Goal: Transaction & Acquisition: Purchase product/service

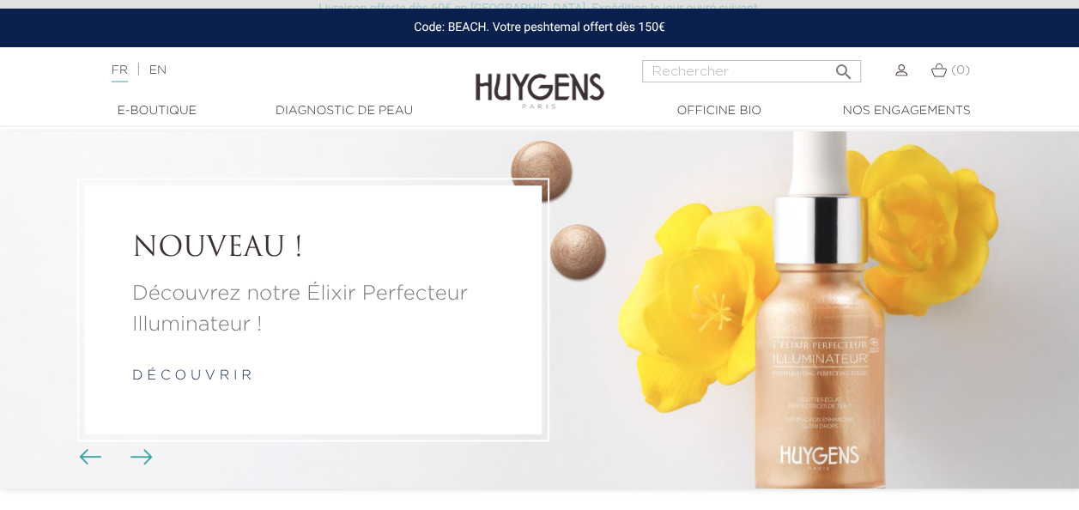
scroll to position [26, 0]
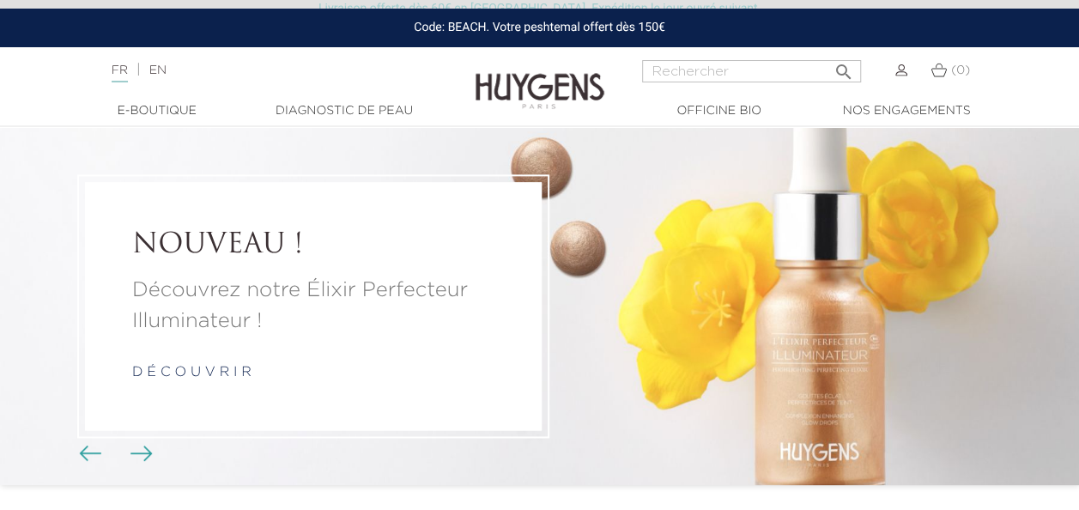
click at [217, 366] on link "d é c o u v r i r" at bounding box center [191, 373] width 119 height 14
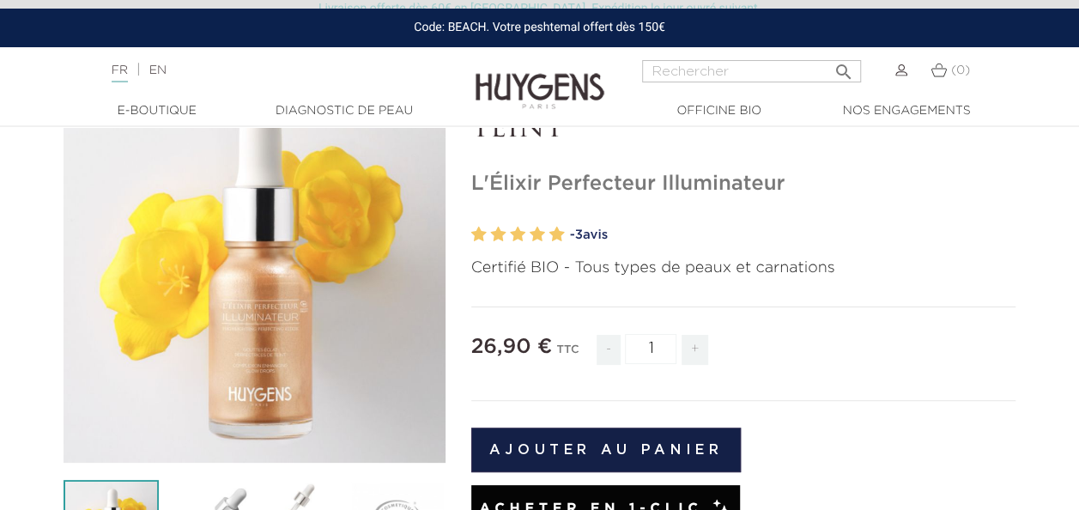
scroll to position [12, 0]
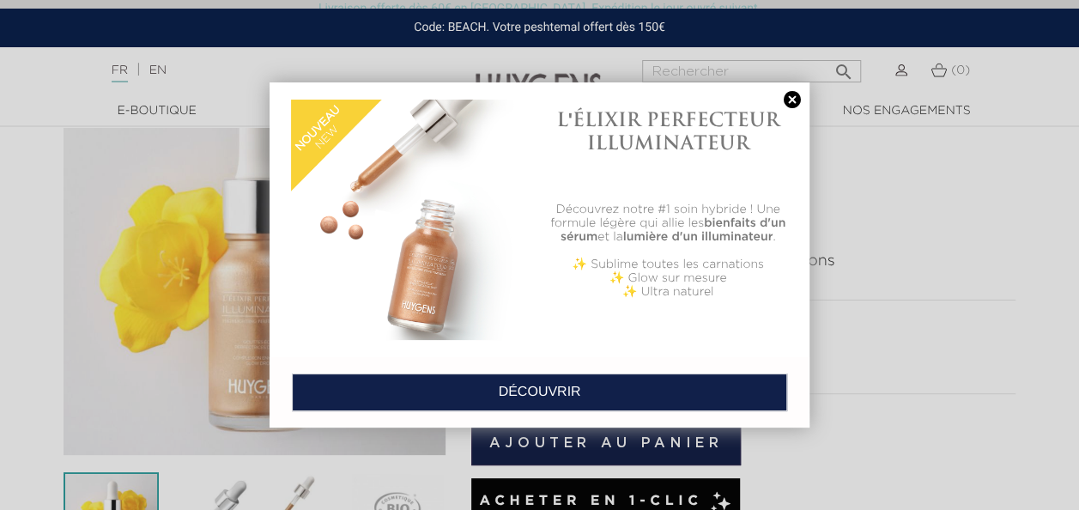
click at [793, 98] on link at bounding box center [792, 100] width 24 height 18
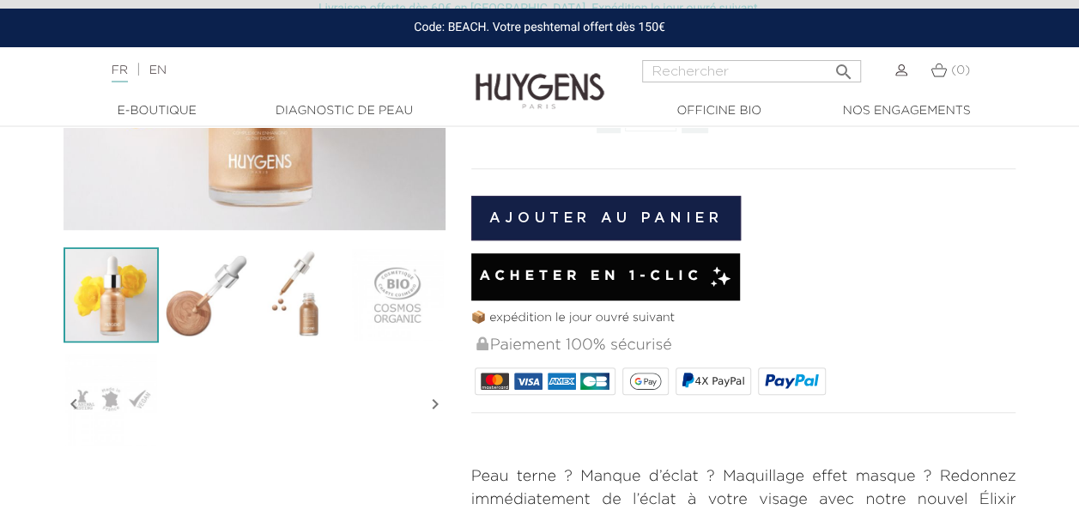
scroll to position [402, 0]
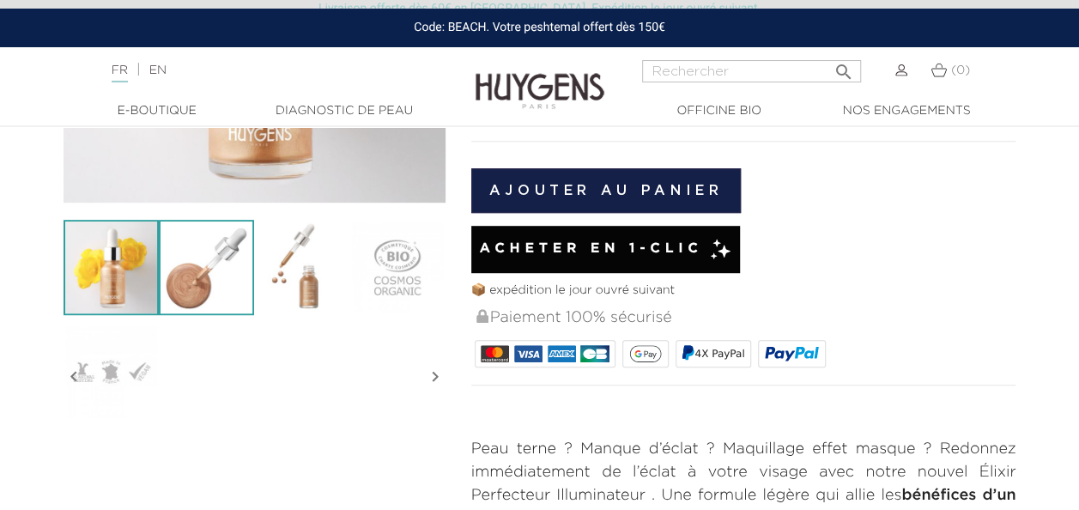
click at [202, 264] on img at bounding box center [206, 267] width 95 height 95
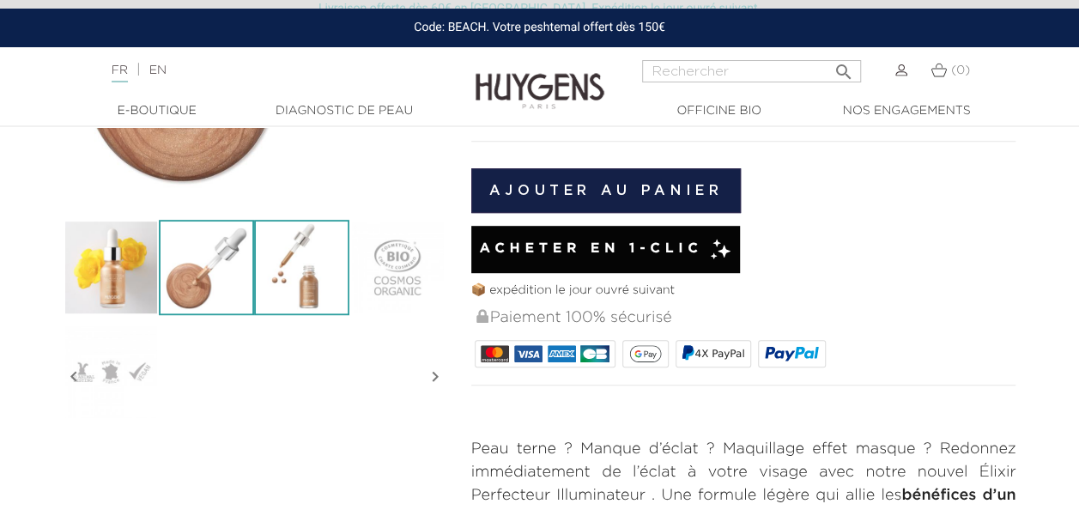
click at [287, 276] on img at bounding box center [301, 267] width 95 height 95
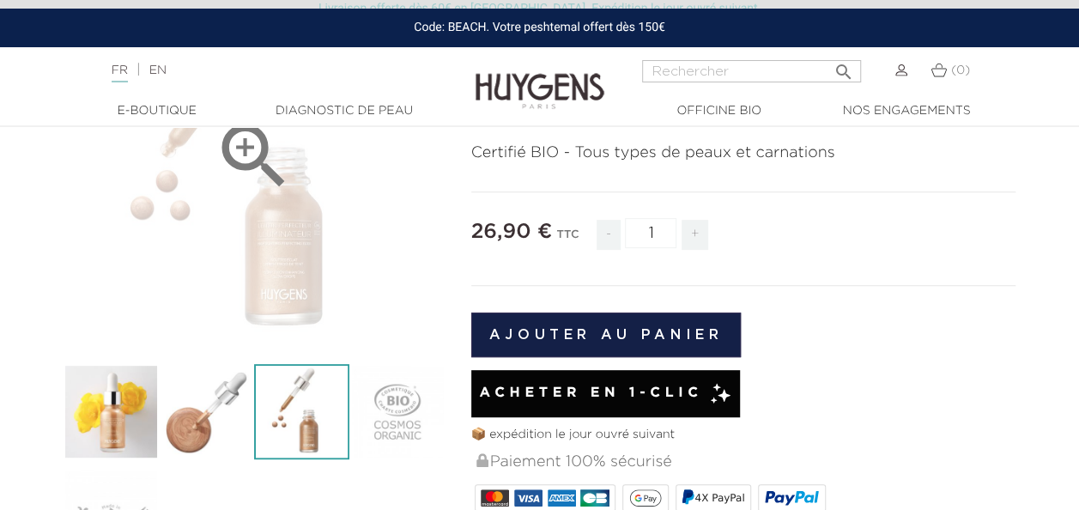
scroll to position [236, 0]
